Goal: Task Accomplishment & Management: Use online tool/utility

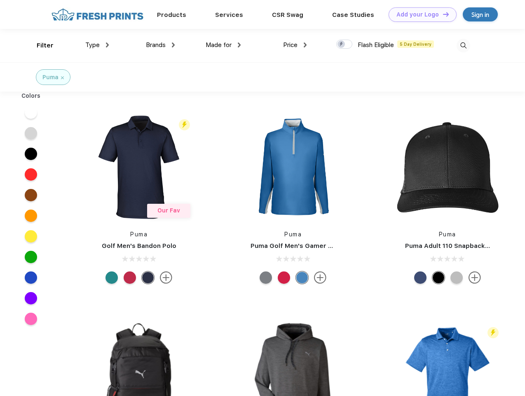
scroll to position [0, 0]
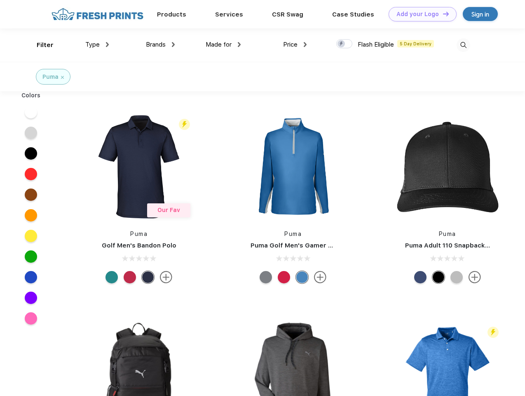
click at [420, 14] on link "Add your Logo Design Tool" at bounding box center [423, 14] width 68 height 14
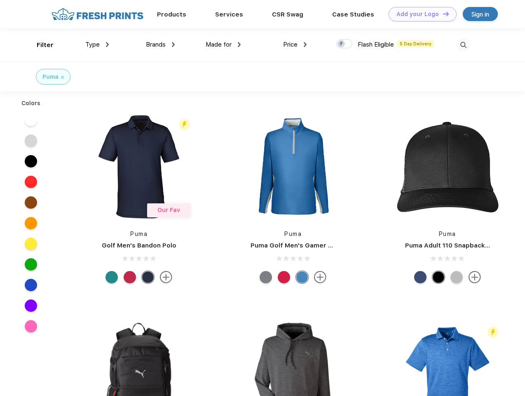
click at [0, 0] on div "Design Tool" at bounding box center [0, 0] width 0 height 0
click at [443, 14] on link "Add your Logo Design Tool" at bounding box center [423, 14] width 68 height 14
click at [40, 45] on div "Filter" at bounding box center [45, 44] width 17 height 9
click at [97, 45] on span "Type" at bounding box center [92, 44] width 14 height 7
click at [160, 45] on span "Brands" at bounding box center [156, 44] width 20 height 7
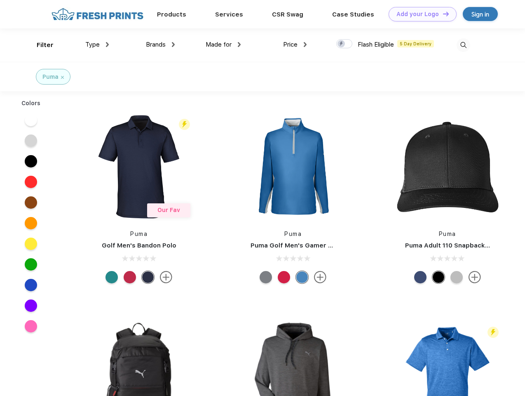
click at [224, 45] on span "Made for" at bounding box center [219, 44] width 26 height 7
click at [295, 45] on span "Price" at bounding box center [290, 44] width 14 height 7
click at [345, 44] on div at bounding box center [345, 43] width 16 height 9
click at [342, 44] on input "checkbox" at bounding box center [339, 41] width 5 height 5
click at [464, 45] on img at bounding box center [464, 45] width 14 height 14
